Goal: Task Accomplishment & Management: Complete application form

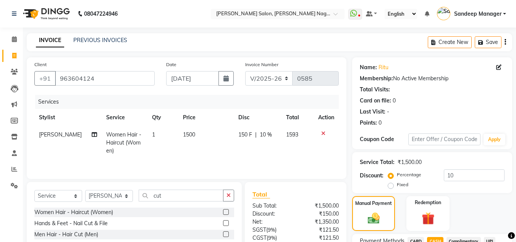
select select "8641"
select select "service"
select select "89009"
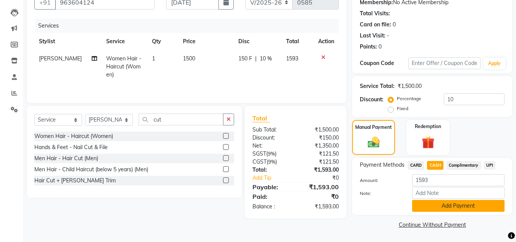
click at [437, 205] on button "Add Payment" at bounding box center [458, 206] width 92 height 12
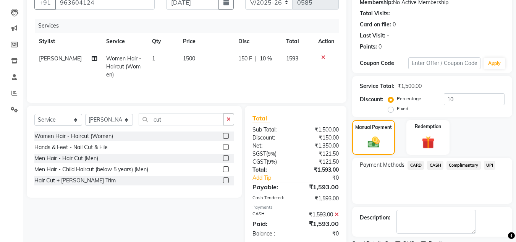
scroll to position [108, 0]
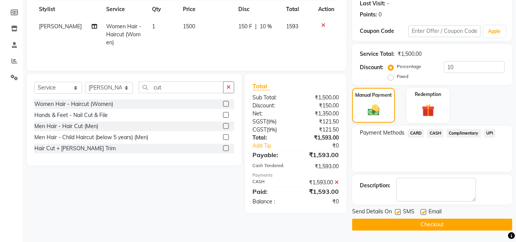
click at [421, 228] on button "Checkout" at bounding box center [432, 224] width 160 height 12
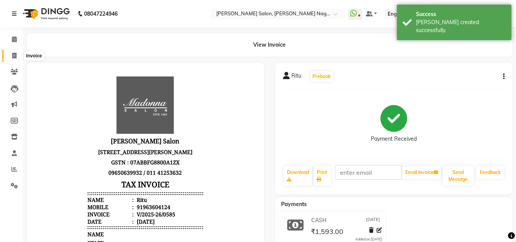
click at [14, 56] on icon at bounding box center [14, 56] width 4 height 6
select select "service"
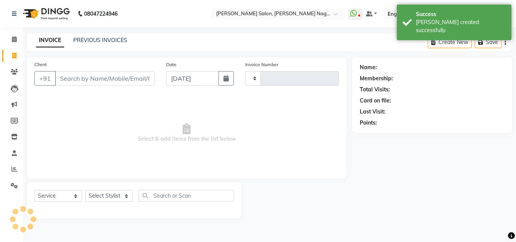
type input "0586"
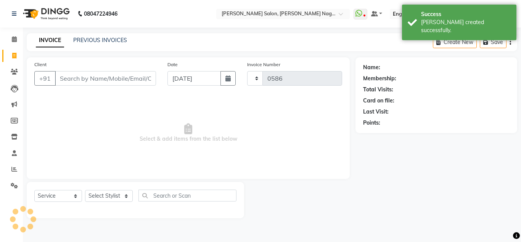
select select "8641"
click at [92, 38] on link "PREVIOUS INVOICES" at bounding box center [100, 40] width 54 height 7
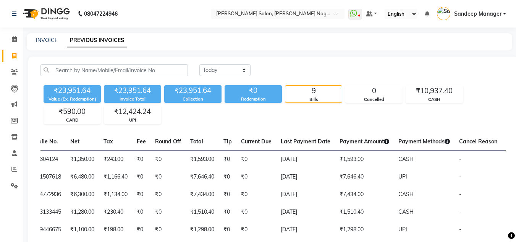
click at [57, 8] on img at bounding box center [45, 13] width 52 height 21
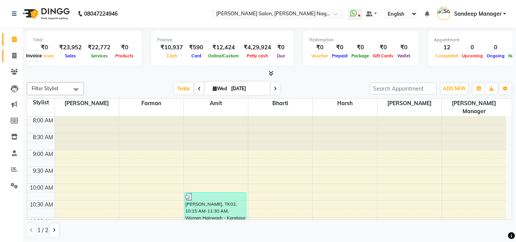
click at [15, 55] on icon at bounding box center [14, 56] width 4 height 6
select select "8641"
select select "service"
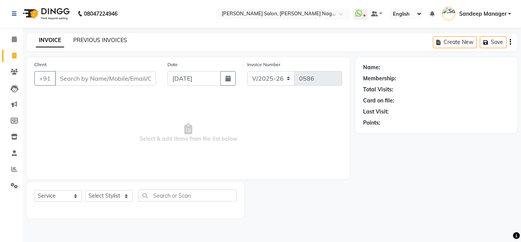
click at [95, 39] on link "PREVIOUS INVOICES" at bounding box center [100, 40] width 54 height 7
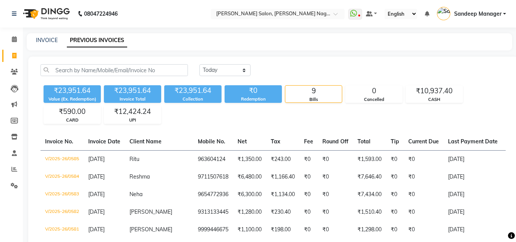
click at [45, 9] on img at bounding box center [45, 13] width 52 height 21
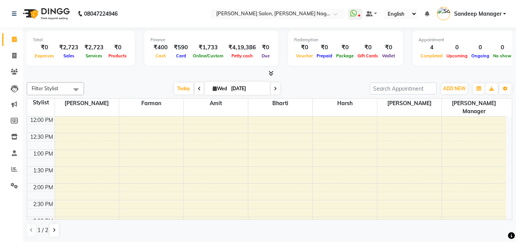
scroll to position [0, 0]
click at [13, 56] on icon at bounding box center [14, 55] width 4 height 6
select select "8641"
select select "service"
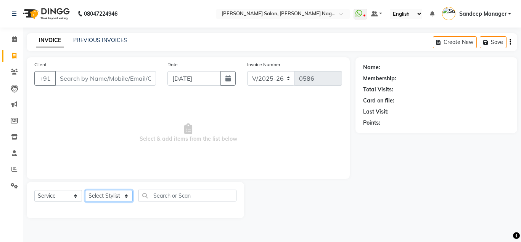
click at [110, 196] on select "Select Stylist Amit Bharti Devesh Farman Harsh Ishita Manager Jaikesh Manoj Nit…" at bounding box center [109, 196] width 48 height 12
click at [12, 168] on icon at bounding box center [14, 169] width 6 height 6
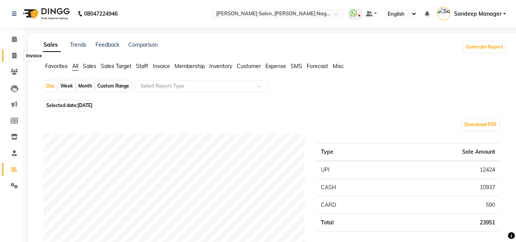
click at [15, 52] on span at bounding box center [14, 56] width 13 height 9
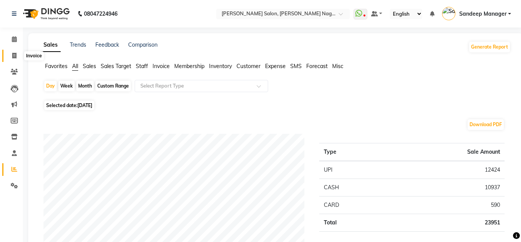
select select "8641"
select select "service"
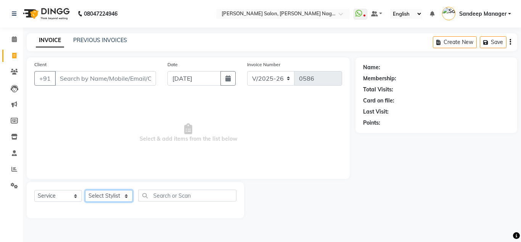
click at [104, 199] on select "Select Stylist Amit Bharti Devesh Farman Harsh Ishita Manager Jaikesh Manoj Nit…" at bounding box center [109, 196] width 48 height 12
select select "89009"
click at [85, 190] on select "Select Stylist Amit Bharti Devesh Farman Harsh Ishita Manager Jaikesh Manoj Nit…" at bounding box center [109, 196] width 48 height 12
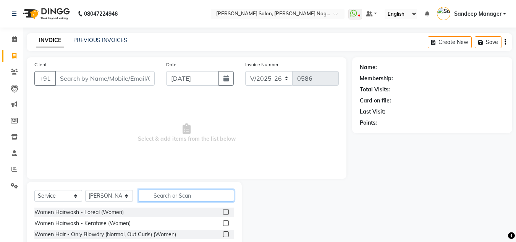
click at [179, 195] on input "text" at bounding box center [186, 195] width 95 height 12
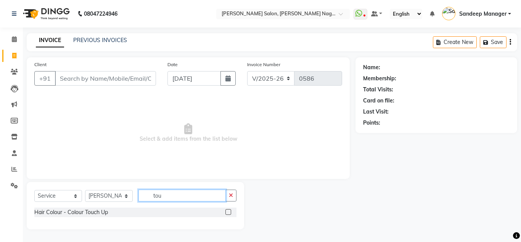
type input "tou"
click at [230, 212] on label at bounding box center [229, 212] width 6 height 6
click at [230, 212] on input "checkbox" at bounding box center [228, 212] width 5 height 5
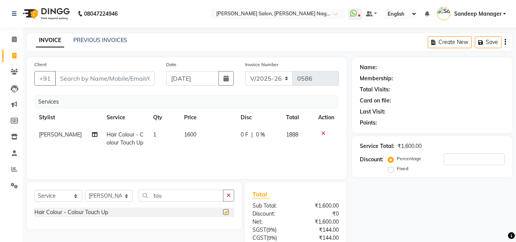
checkbox input "false"
click at [107, 194] on select "Select Stylist Amit Bharti Devesh Farman Harsh Ishita Manager Jaikesh Manoj Nit…" at bounding box center [109, 196] width 48 height 12
select select "89440"
click at [85, 190] on select "Select Stylist Amit Bharti Devesh Farman Harsh Ishita Manager Jaikesh Manoj Nit…" at bounding box center [109, 196] width 48 height 12
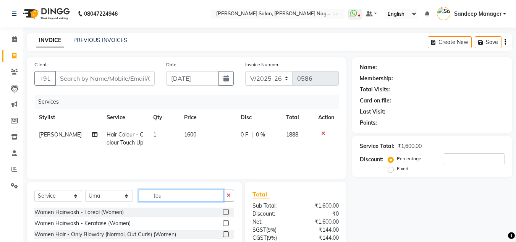
click at [171, 191] on input "tou" at bounding box center [181, 195] width 85 height 12
type input "t"
type input "eye"
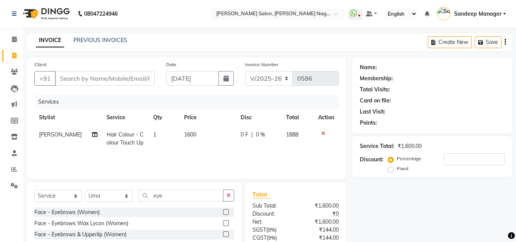
click at [226, 210] on label at bounding box center [226, 212] width 6 height 6
click at [226, 210] on input "checkbox" at bounding box center [225, 212] width 5 height 5
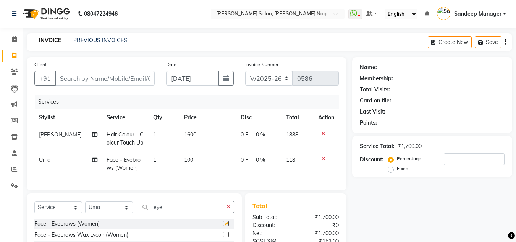
checkbox input "false"
click at [171, 212] on input "eye" at bounding box center [181, 207] width 85 height 12
type input "e"
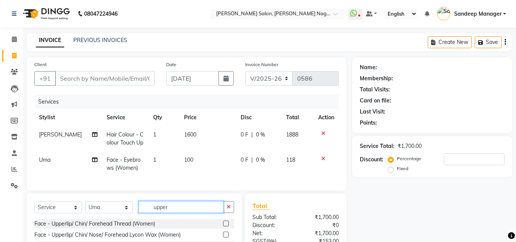
type input "upper"
click at [227, 226] on label at bounding box center [226, 223] width 6 height 6
click at [227, 226] on input "checkbox" at bounding box center [225, 223] width 5 height 5
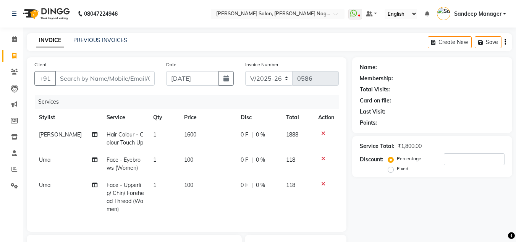
checkbox input "false"
click at [185, 136] on span "1600" at bounding box center [190, 134] width 12 height 7
select select "89009"
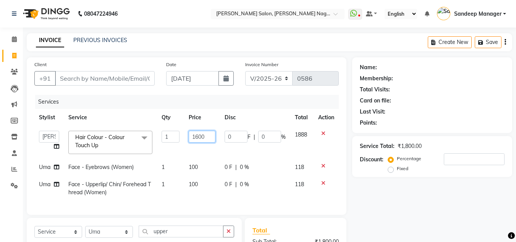
click at [196, 137] on input "1600" at bounding box center [202, 137] width 26 height 12
type input "1500"
click at [261, 150] on td "0 F | 0 %" at bounding box center [255, 142] width 70 height 32
select select "89009"
click at [128, 77] on input "Client" at bounding box center [105, 78] width 100 height 15
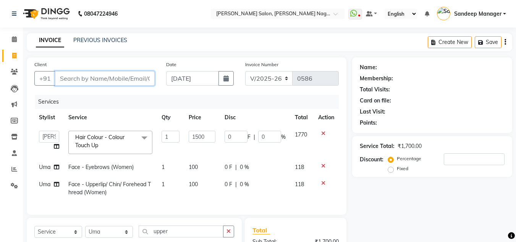
type input "9"
type input "0"
type input "9818136525"
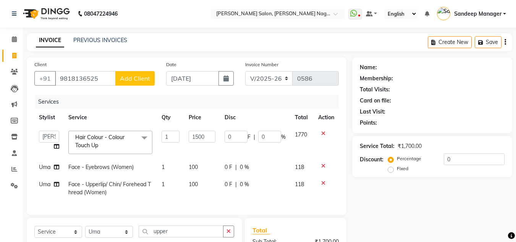
click at [135, 77] on span "Add Client" at bounding box center [135, 78] width 30 height 8
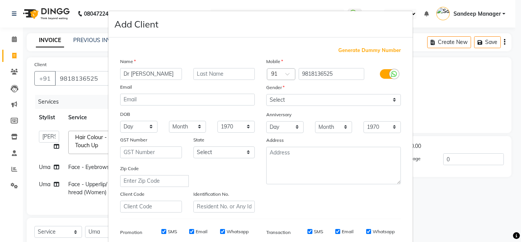
click at [131, 74] on input "Dr Ashi" at bounding box center [151, 74] width 62 height 12
type input "Dr Aashi"
click at [208, 74] on input "text" at bounding box center [225, 74] width 62 height 12
type input "Gupta"
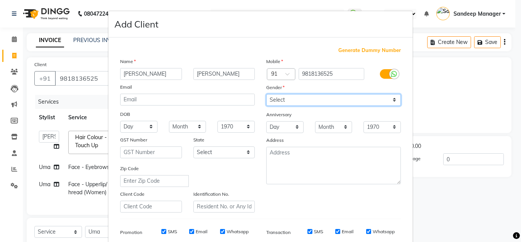
click at [296, 97] on select "Select Male Female Other Prefer Not To Say" at bounding box center [333, 100] width 135 height 12
select select "female"
click at [266, 94] on select "Select Male Female Other Prefer Not To Say" at bounding box center [333, 100] width 135 height 12
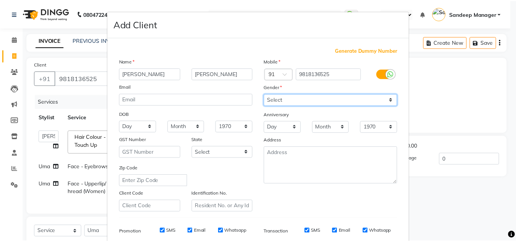
scroll to position [111, 0]
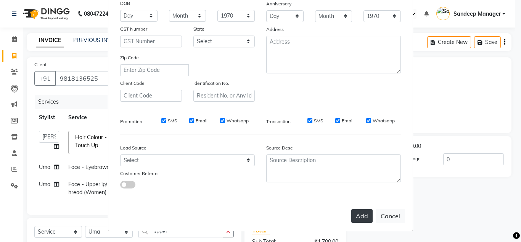
click at [358, 211] on button "Add" at bounding box center [362, 216] width 21 height 14
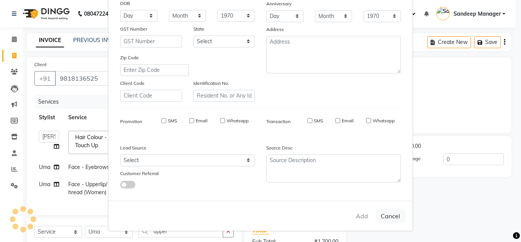
select select
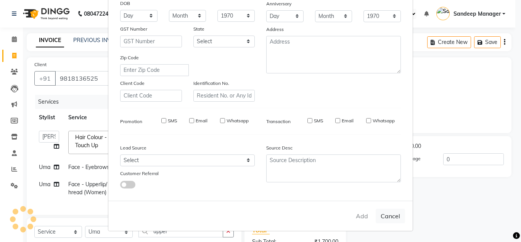
select select
checkbox input "false"
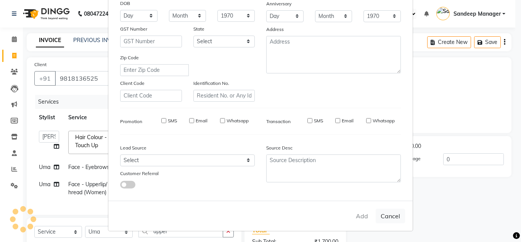
checkbox input "false"
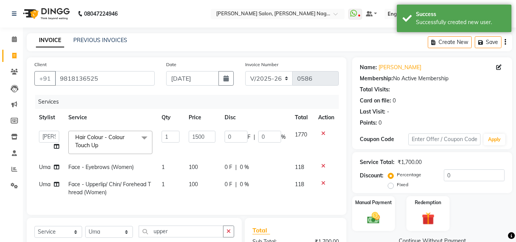
scroll to position [105, 0]
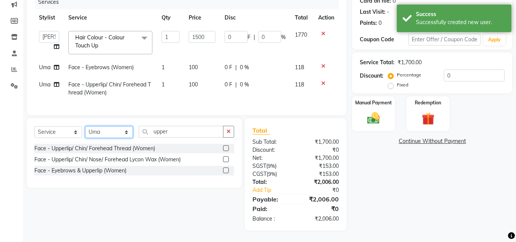
click at [94, 132] on select "Select Stylist Amit Bharti Devesh Farman Harsh Ishita Manager Jaikesh Manoj Nit…" at bounding box center [109, 132] width 48 height 12
select select "89009"
click at [85, 126] on select "Select Stylist Amit Bharti Devesh Farman Harsh Ishita Manager Jaikesh Manoj Nit…" at bounding box center [109, 132] width 48 height 12
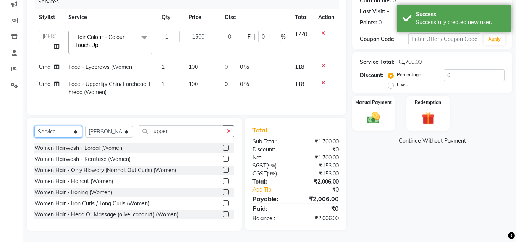
click at [61, 130] on select "Select Service Product Membership Package Voucher Prepaid Gift Card" at bounding box center [58, 132] width 48 height 12
click at [34, 126] on select "Select Service Product Membership Package Voucher Prepaid Gift Card" at bounding box center [58, 132] width 48 height 12
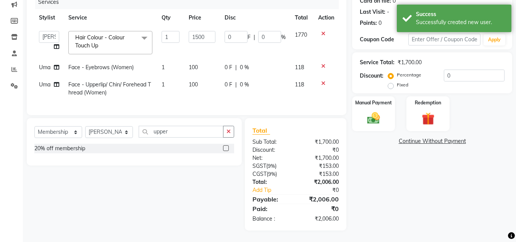
click at [224, 146] on label at bounding box center [226, 148] width 6 height 6
click at [224, 146] on input "checkbox" at bounding box center [225, 148] width 5 height 5
select select "select"
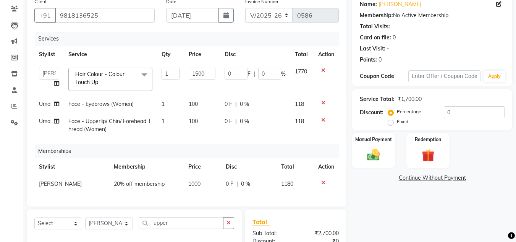
scroll to position [35, 0]
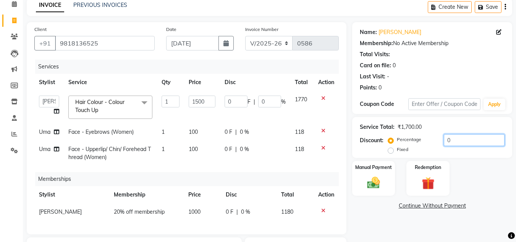
click at [445, 140] on input "0" at bounding box center [474, 140] width 61 height 12
type input "20"
type input "300"
type input "20"
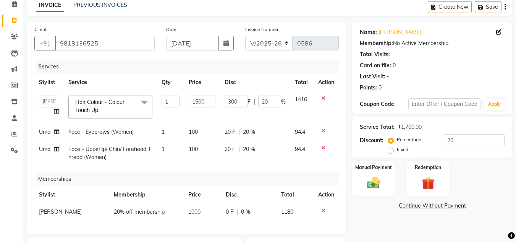
click at [488, 176] on div "Manual Payment Redemption" at bounding box center [431, 178] width 171 height 35
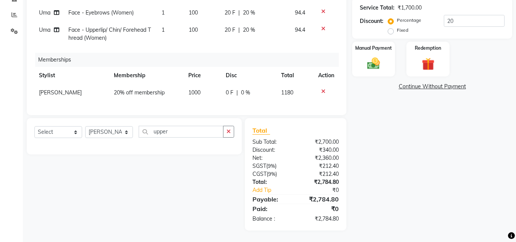
scroll to position [66, 0]
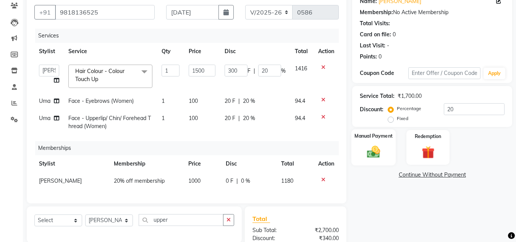
click at [378, 147] on img at bounding box center [373, 151] width 21 height 15
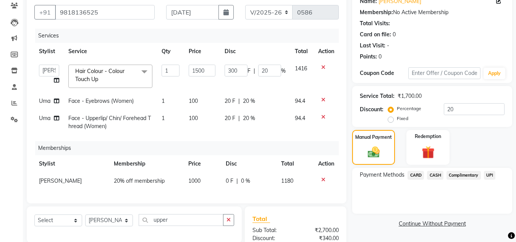
click at [438, 177] on span "CASH" at bounding box center [435, 175] width 16 height 9
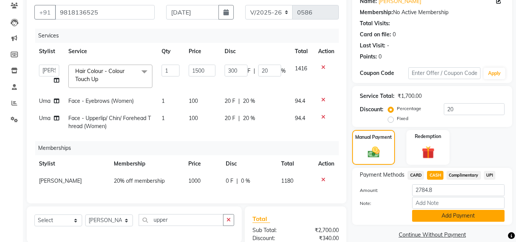
scroll to position [136, 0]
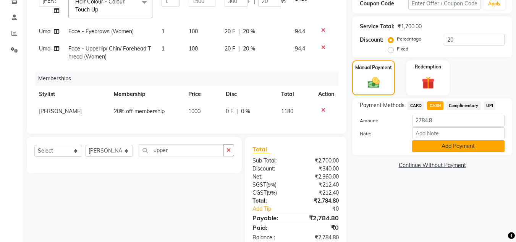
click at [457, 150] on button "Add Payment" at bounding box center [458, 146] width 92 height 12
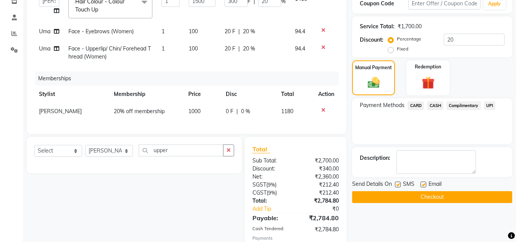
click at [439, 200] on button "Checkout" at bounding box center [432, 197] width 160 height 12
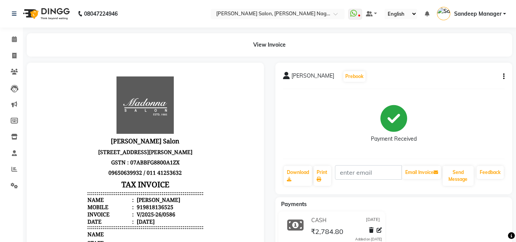
click at [53, 17] on img at bounding box center [45, 13] width 52 height 21
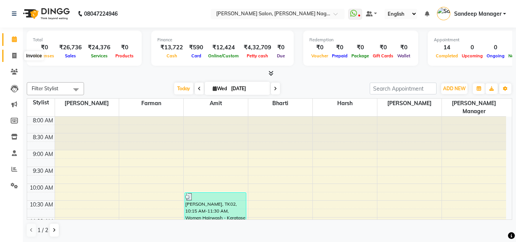
click at [17, 52] on span at bounding box center [14, 56] width 13 height 9
select select "service"
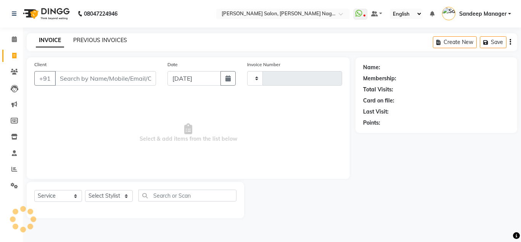
click at [100, 40] on link "PREVIOUS INVOICES" at bounding box center [100, 40] width 54 height 7
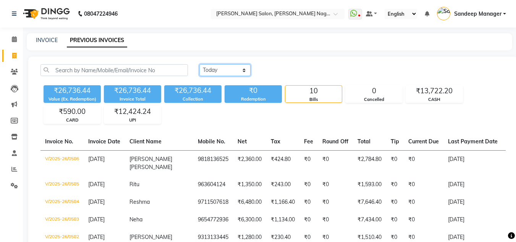
click at [218, 69] on select "Today Yesterday Custom Range" at bounding box center [224, 70] width 51 height 12
select select "range"
click at [199, 64] on select "Today Yesterday Custom Range" at bounding box center [224, 70] width 51 height 12
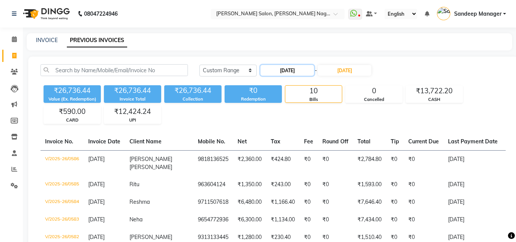
click at [300, 73] on input "03-09-2025" at bounding box center [286, 70] width 53 height 11
select select "9"
select select "2025"
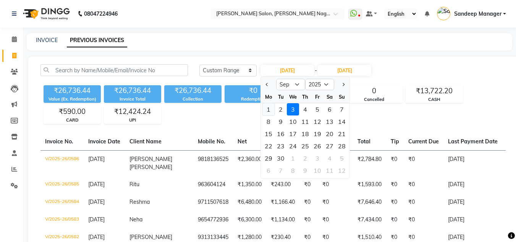
click at [269, 107] on div "1" at bounding box center [268, 109] width 12 height 12
type input "[DATE]"
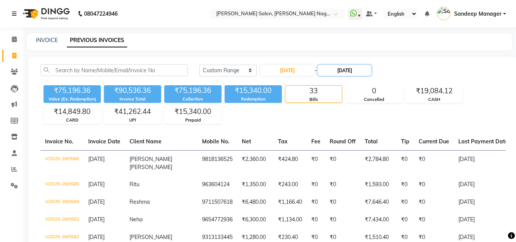
click at [353, 68] on input "03-09-2025" at bounding box center [344, 70] width 53 height 11
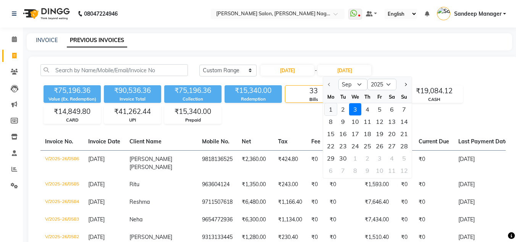
click at [333, 108] on div "1" at bounding box center [330, 109] width 12 height 12
type input "[DATE]"
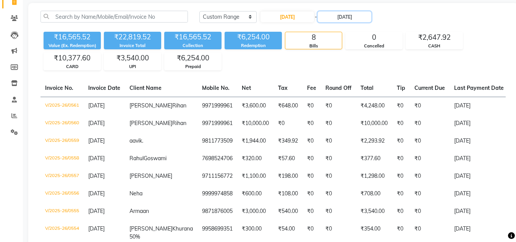
scroll to position [54, 0]
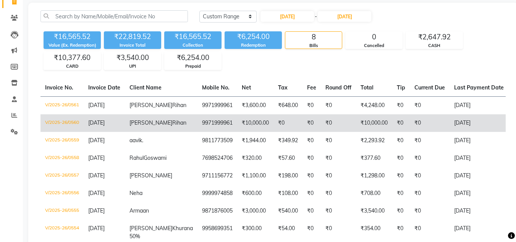
click at [273, 131] on td "₹0" at bounding box center [287, 123] width 29 height 18
click at [237, 127] on td "₹10,000.00" at bounding box center [255, 123] width 36 height 18
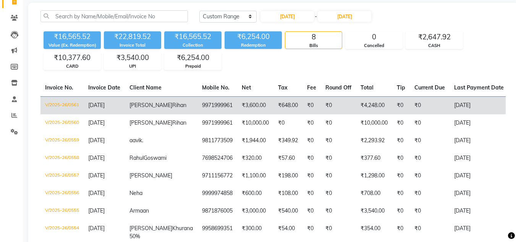
click at [197, 105] on td "9971999961" at bounding box center [217, 105] width 40 height 18
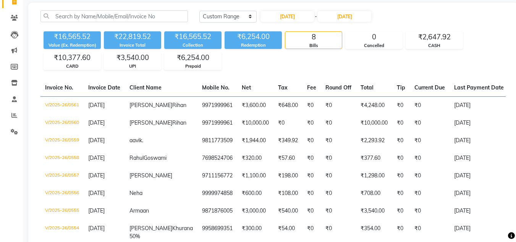
scroll to position [0, 0]
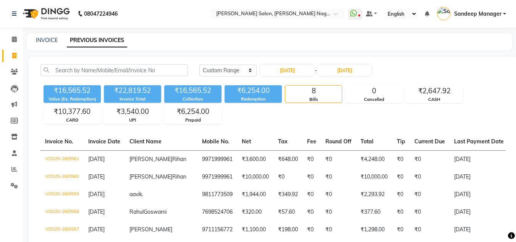
click at [52, 11] on img at bounding box center [45, 13] width 52 height 21
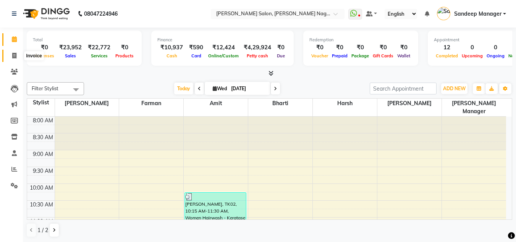
click at [14, 53] on icon at bounding box center [14, 56] width 4 height 6
select select "8641"
select select "service"
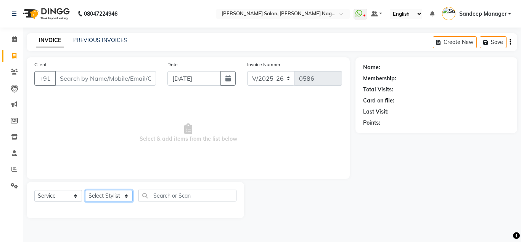
click at [102, 195] on select "Select Stylist Amit Bharti Devesh Farman Harsh Ishita Manager Jaikesh Manoj Nit…" at bounding box center [109, 196] width 48 height 12
select select "86633"
click at [85, 190] on select "Select Stylist Amit Bharti Devesh Farman Harsh Ishita Manager Jaikesh Manoj Nit…" at bounding box center [109, 196] width 48 height 12
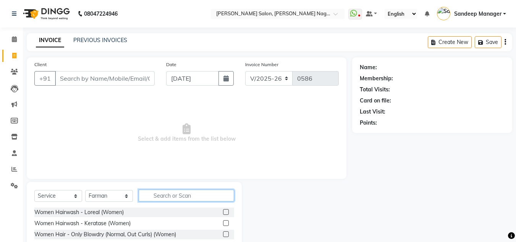
click at [166, 194] on input "text" at bounding box center [186, 195] width 95 height 12
type input "cut"
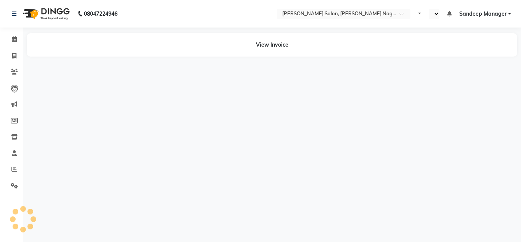
select select "en"
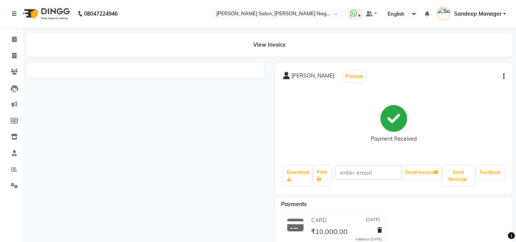
click at [55, 11] on img at bounding box center [45, 13] width 52 height 21
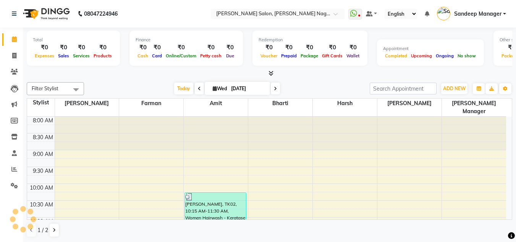
scroll to position [370, 0]
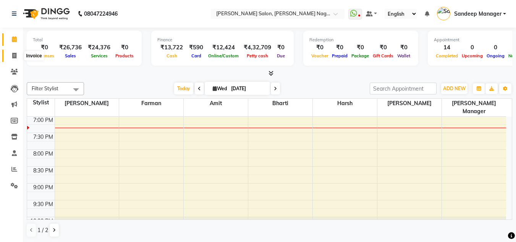
click at [18, 54] on span at bounding box center [14, 56] width 13 height 9
select select "service"
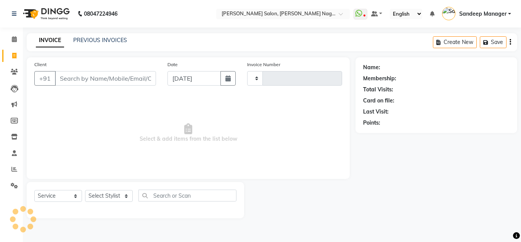
type input "0587"
select select "8641"
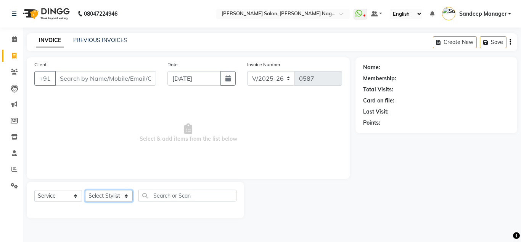
click at [110, 193] on select "Select Stylist" at bounding box center [109, 196] width 48 height 12
select select "86633"
click at [85, 190] on select "Select Stylist [PERSON_NAME] [PERSON_NAME] [PERSON_NAME] Manager [PERSON_NAME] …" at bounding box center [109, 196] width 48 height 12
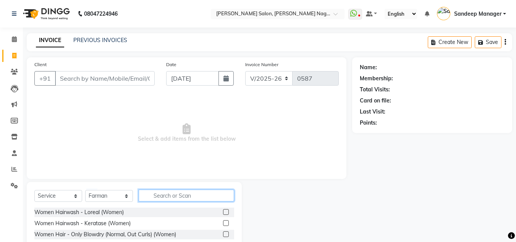
click at [186, 194] on input "text" at bounding box center [186, 195] width 95 height 12
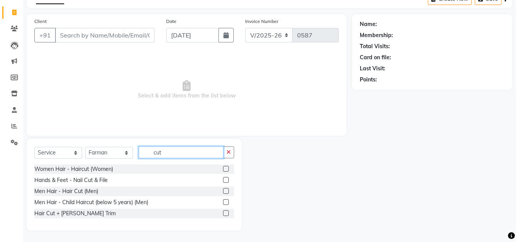
type input "cut"
click at [225, 215] on label at bounding box center [226, 213] width 6 height 6
click at [225, 215] on input "checkbox" at bounding box center [225, 213] width 5 height 5
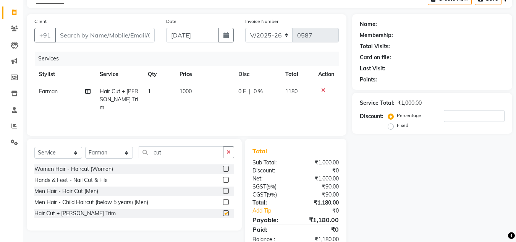
checkbox input "false"
click at [185, 88] on span "1000" at bounding box center [185, 91] width 12 height 7
select select "86633"
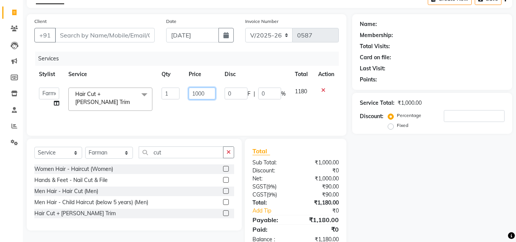
click at [198, 92] on input "1000" at bounding box center [202, 93] width 26 height 12
type input "1100"
click at [206, 114] on div "Services Stylist Service Qty Price Disc Total Action Amit Bharti Devesh Farman …" at bounding box center [186, 90] width 304 height 76
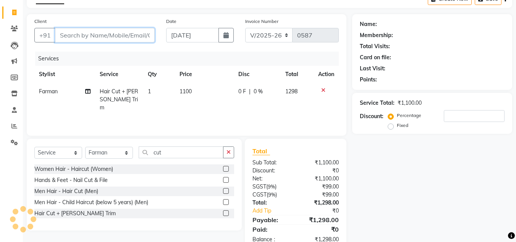
click at [117, 35] on input "Client" at bounding box center [105, 35] width 100 height 15
type input "9"
type input "0"
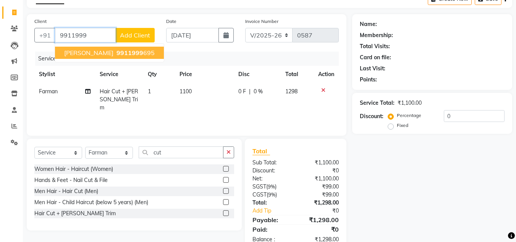
click at [92, 56] on button "Saharsh 9911999 695" at bounding box center [109, 53] width 109 height 12
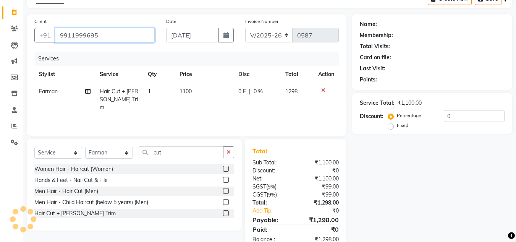
type input "9911999695"
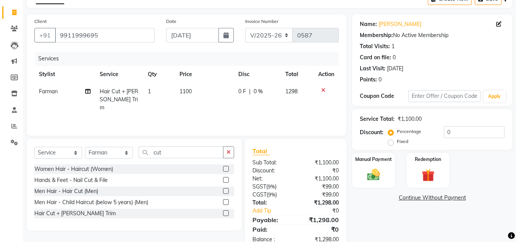
scroll to position [64, 0]
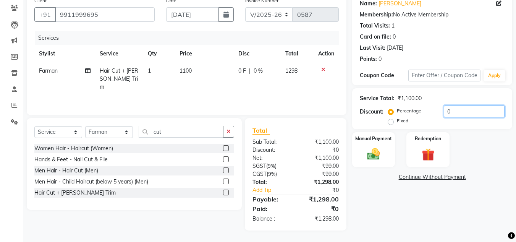
click at [447, 113] on input "0" at bounding box center [474, 111] width 61 height 12
type input "10"
click at [481, 150] on div "Manual Payment Redemption" at bounding box center [431, 149] width 171 height 35
click at [382, 155] on img at bounding box center [373, 153] width 21 height 15
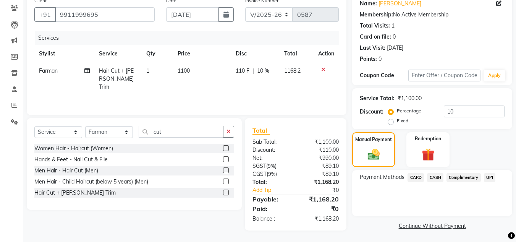
click at [493, 177] on span "UPI" at bounding box center [490, 177] width 12 height 9
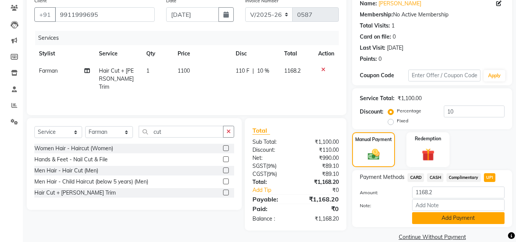
click at [465, 217] on button "Add Payment" at bounding box center [458, 218] width 92 height 12
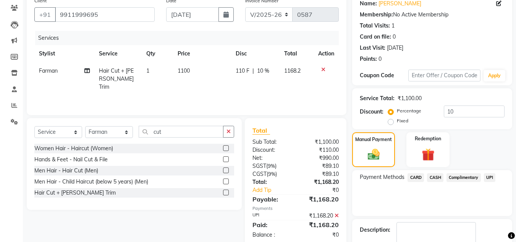
scroll to position [108, 0]
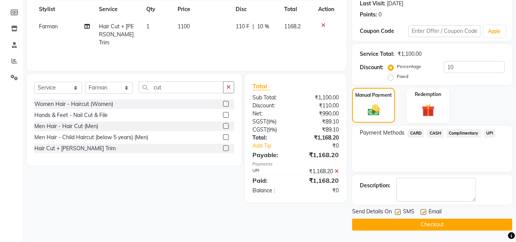
click at [448, 227] on button "Checkout" at bounding box center [432, 224] width 160 height 12
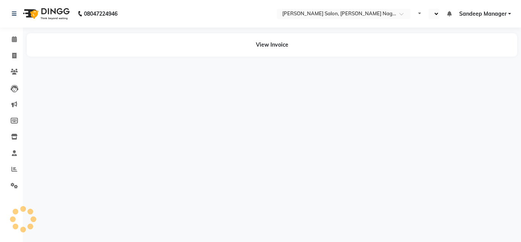
select select "en"
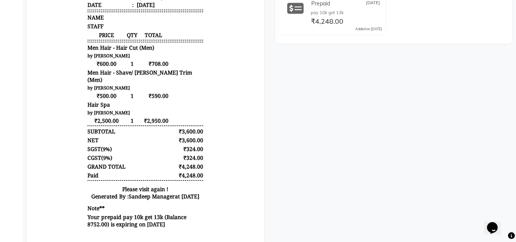
scroll to position [238, 0]
